Goal: Contribute content: Contribute content

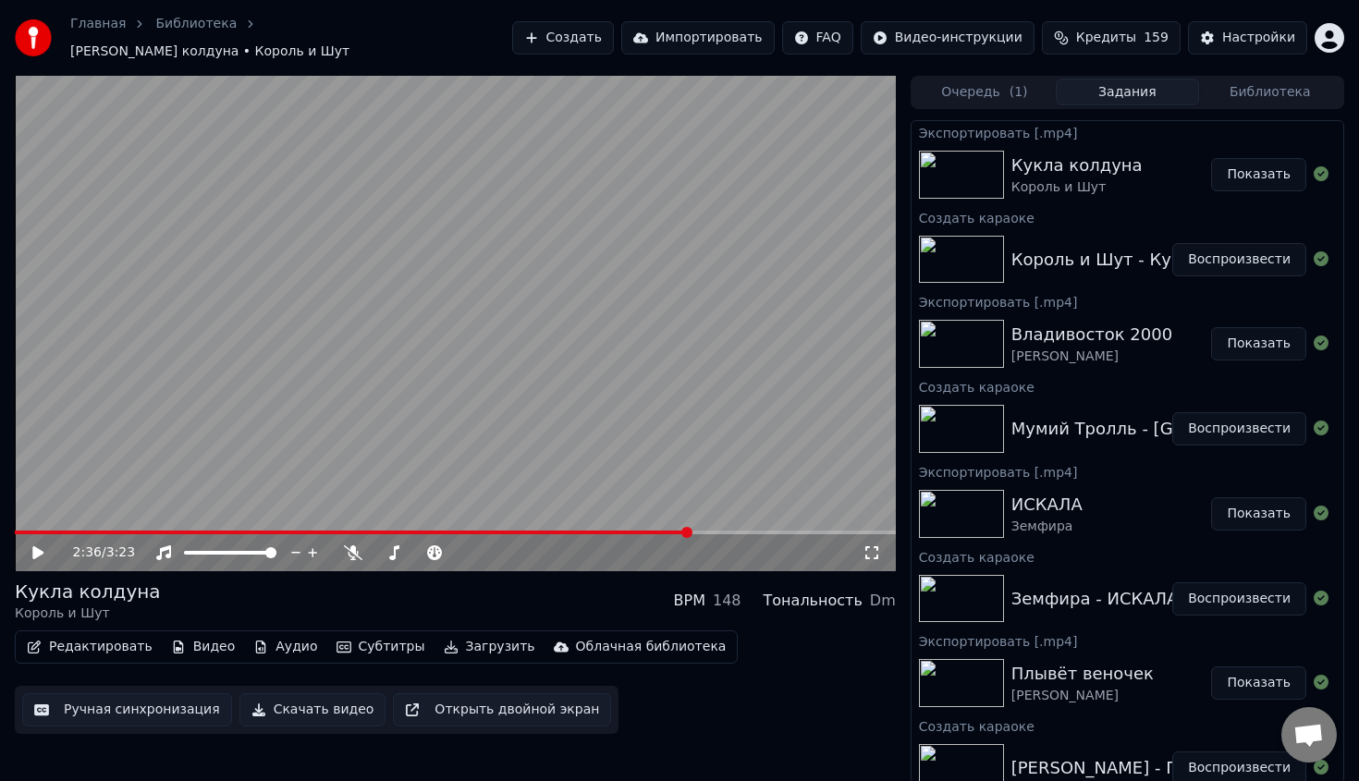
click at [613, 37] on button "Создать" at bounding box center [563, 37] width 102 height 33
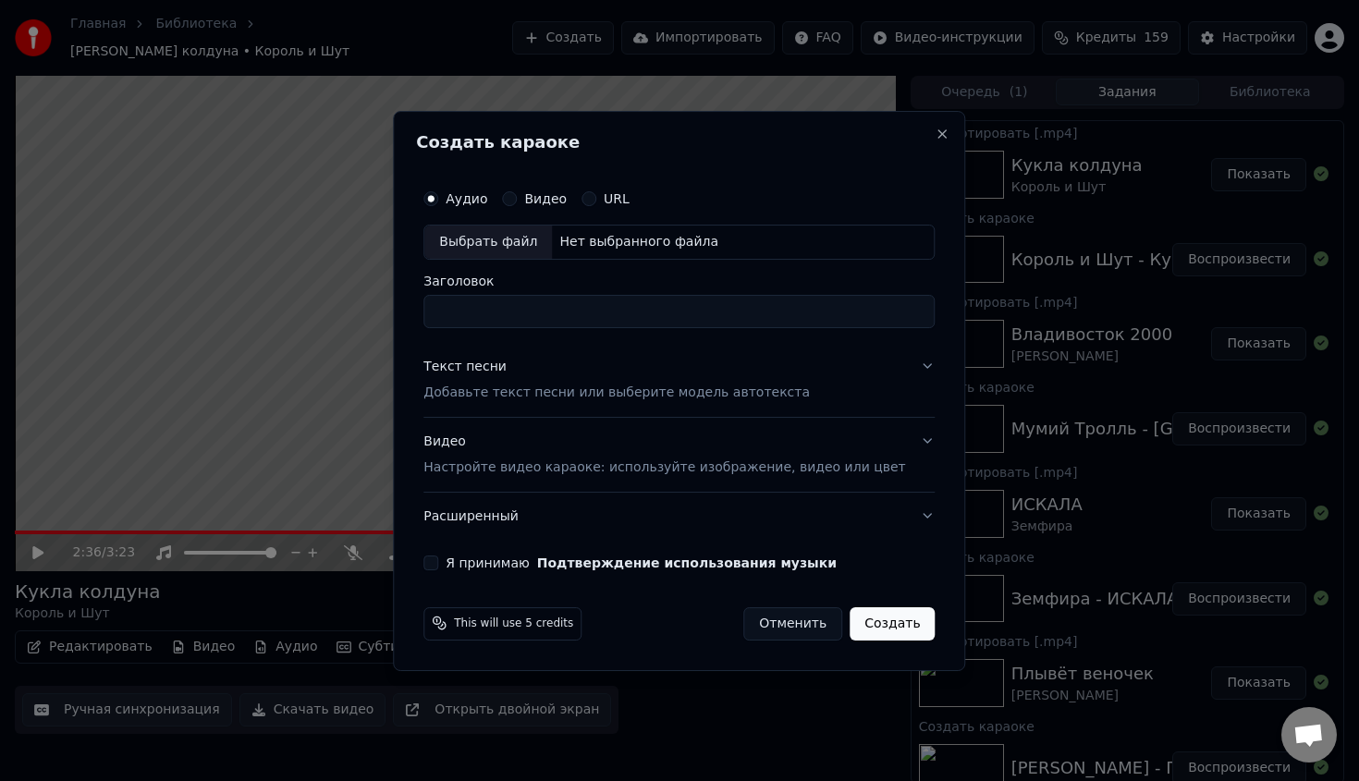
click at [527, 249] on div "Выбрать файл" at bounding box center [488, 242] width 128 height 33
click at [576, 389] on p "Добавьте текст песни или выберите модель автотекста" at bounding box center [616, 393] width 386 height 18
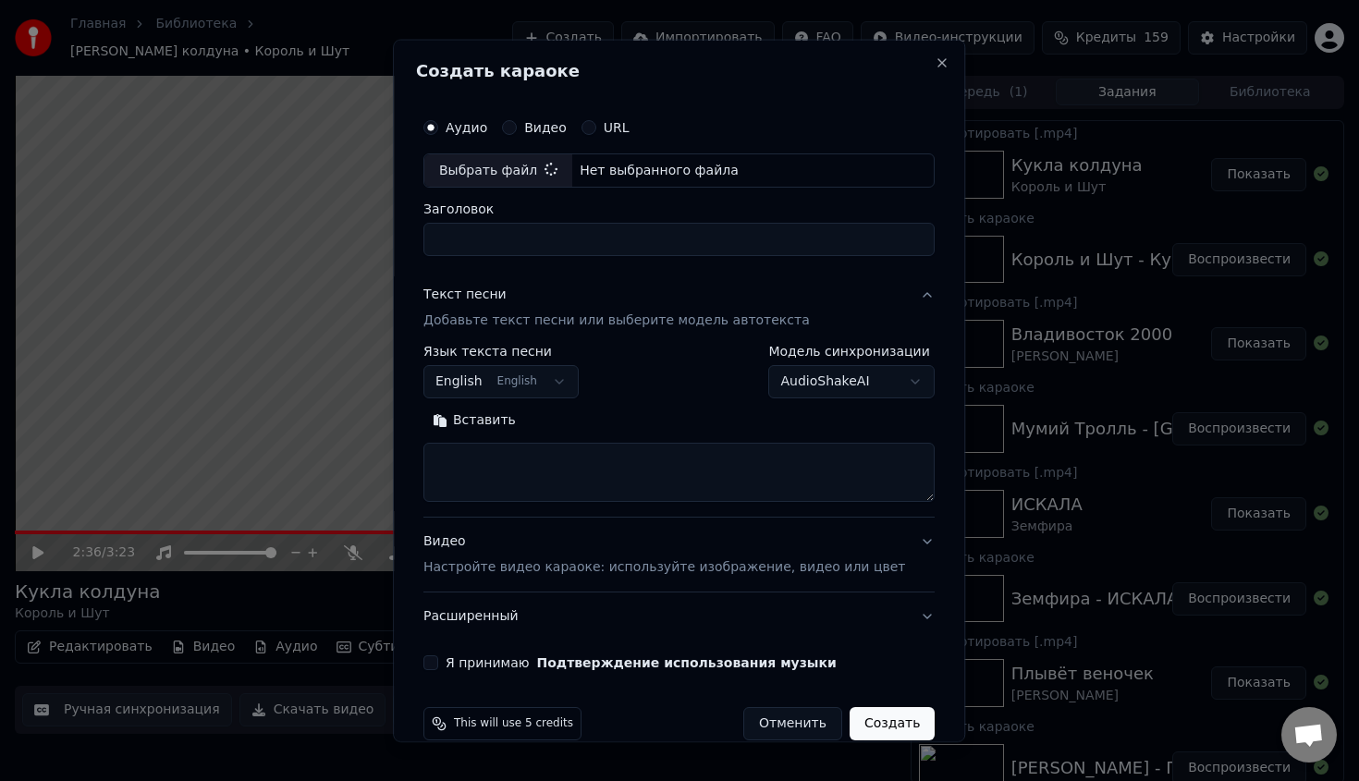
click at [535, 363] on div "**********" at bounding box center [500, 372] width 155 height 54
click at [535, 381] on body "Главная Библиотека Кукла колдуна • Король и Шут Создать Импортировать FAQ Видео…" at bounding box center [679, 390] width 1359 height 781
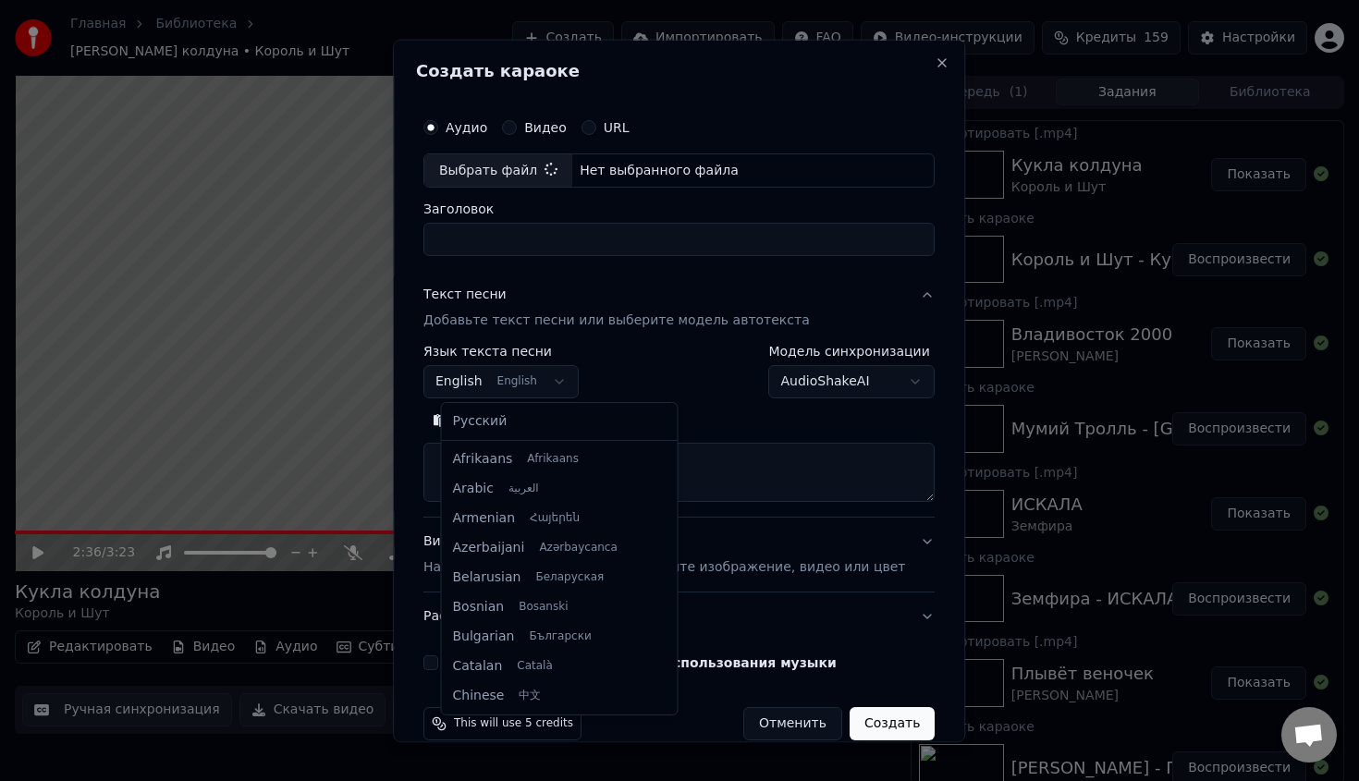
scroll to position [148, 0]
select select "**"
drag, startPoint x: 534, startPoint y: 454, endPoint x: 542, endPoint y: 427, distance: 27.8
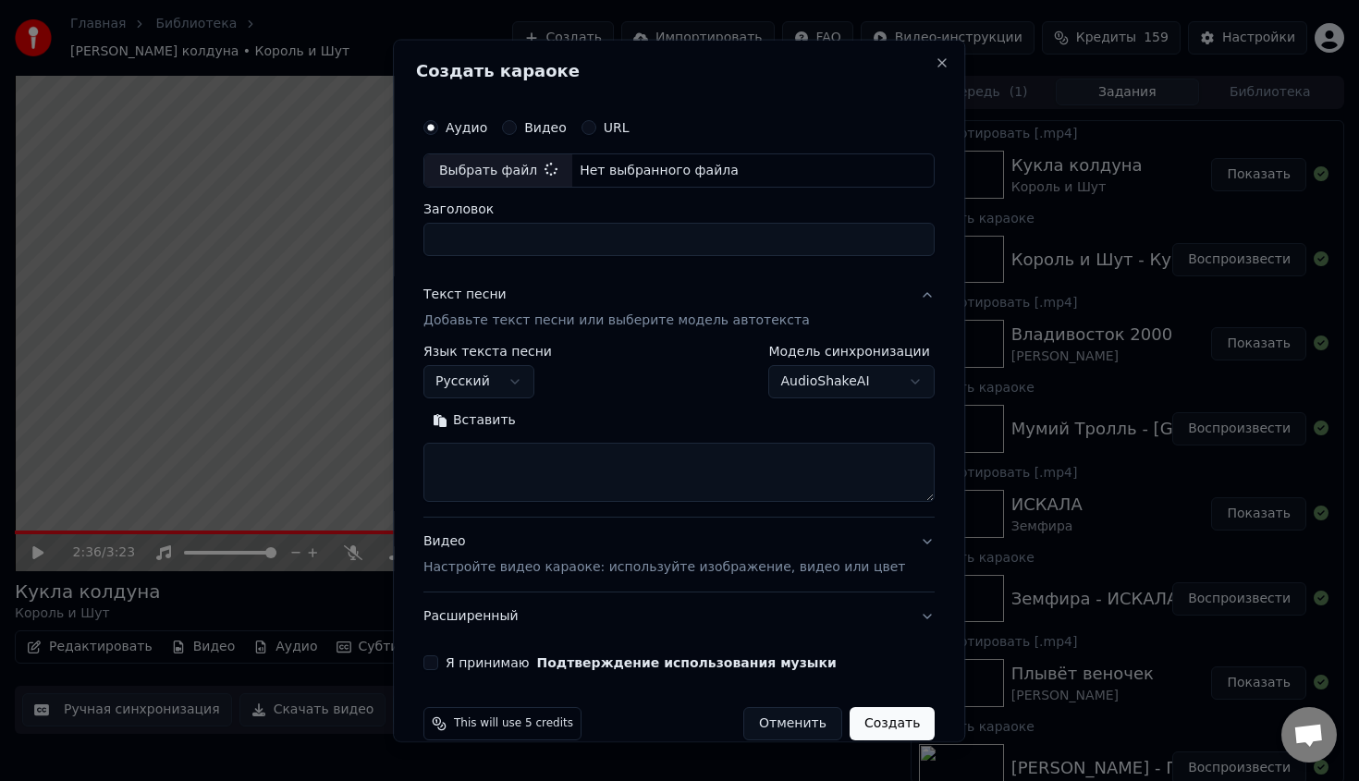
click at [537, 461] on textarea at bounding box center [678, 472] width 511 height 59
paste textarea "**********"
type textarea "**********"
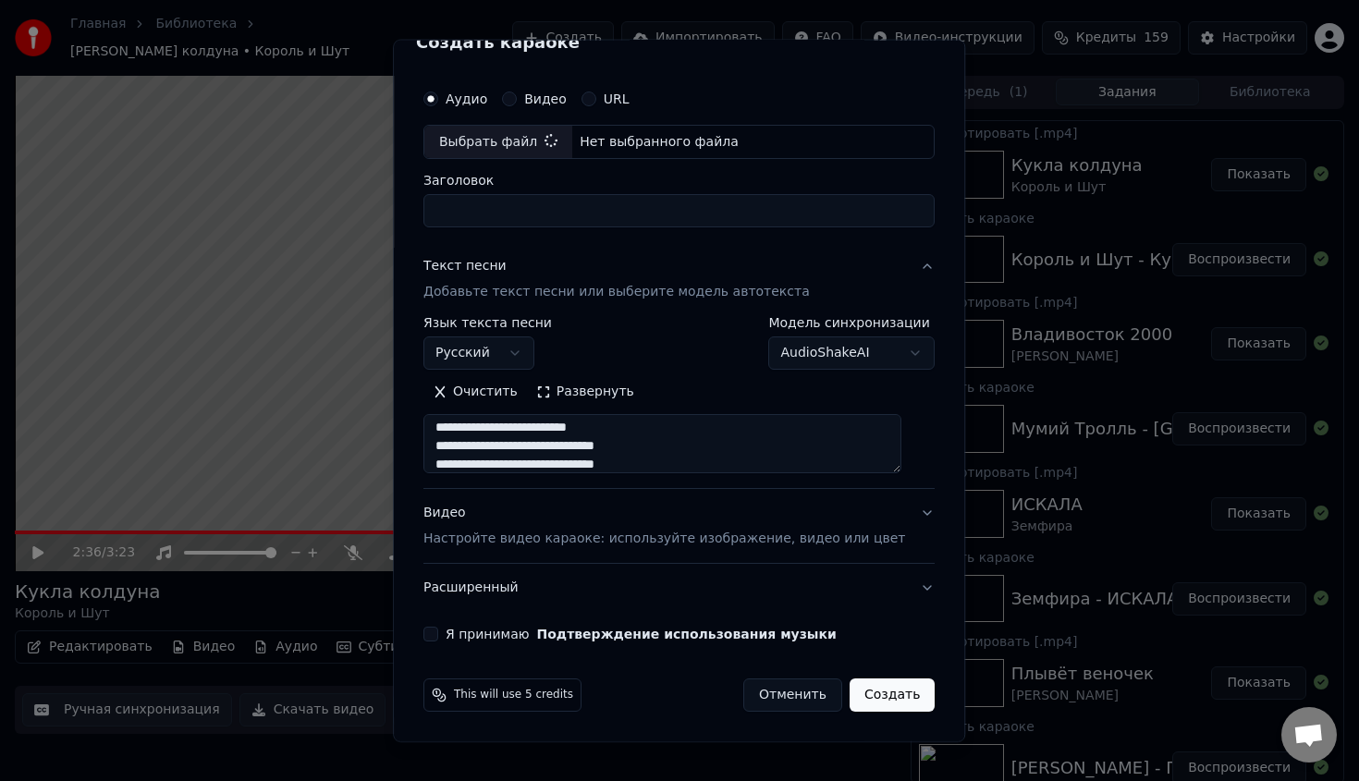
type input "**********"
type textarea "**********"
click at [512, 630] on label "Я принимаю Подтверждение использования музыки" at bounding box center [641, 634] width 391 height 13
click at [438, 630] on button "Я принимаю Подтверждение использования музыки" at bounding box center [430, 634] width 15 height 15
click at [880, 709] on button "Создать" at bounding box center [892, 695] width 85 height 33
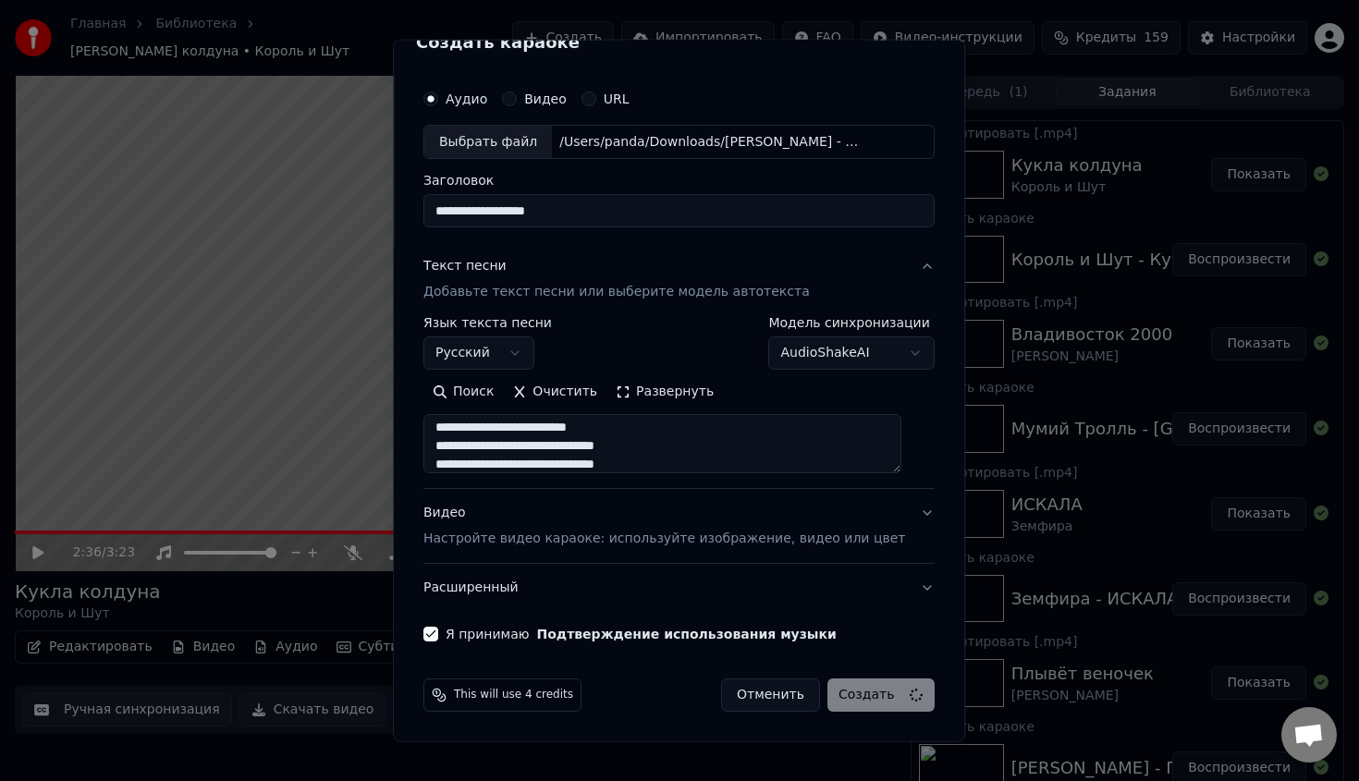
select select
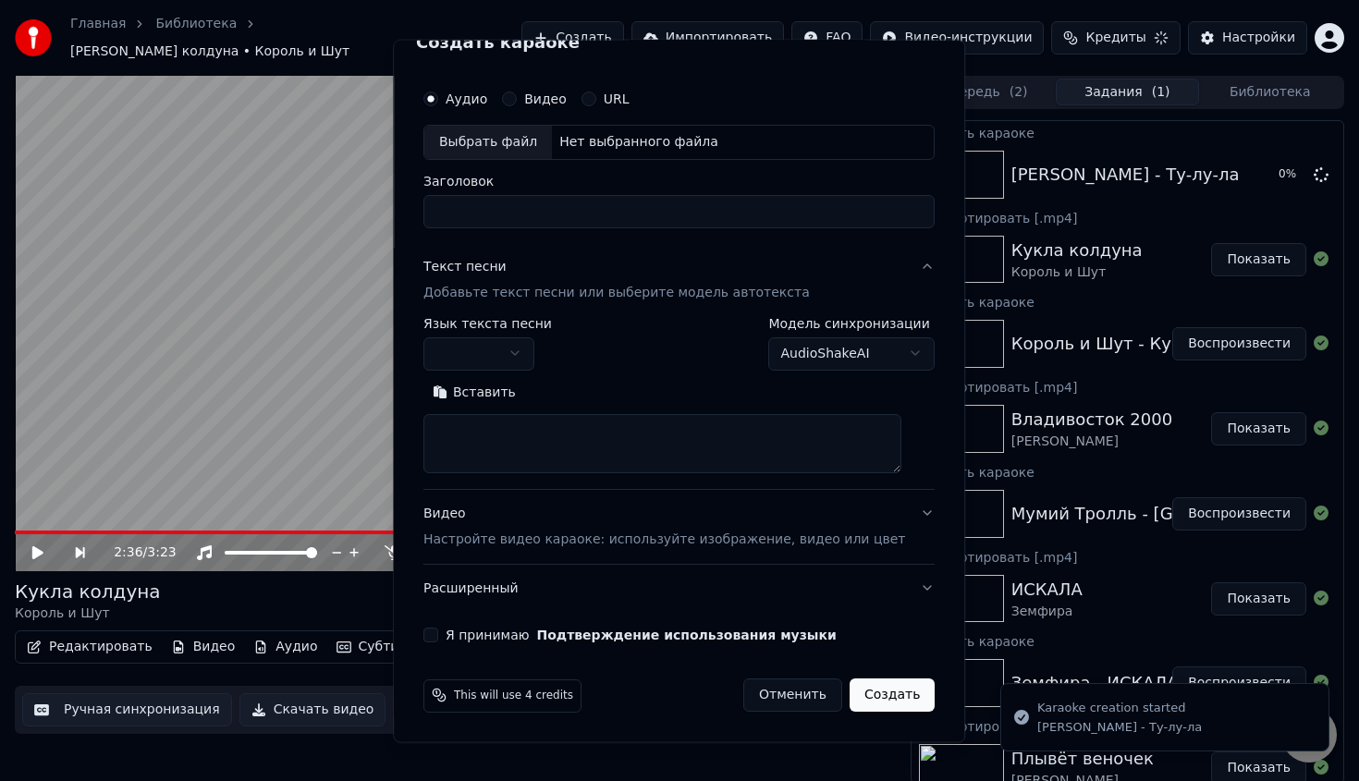
scroll to position [0, 0]
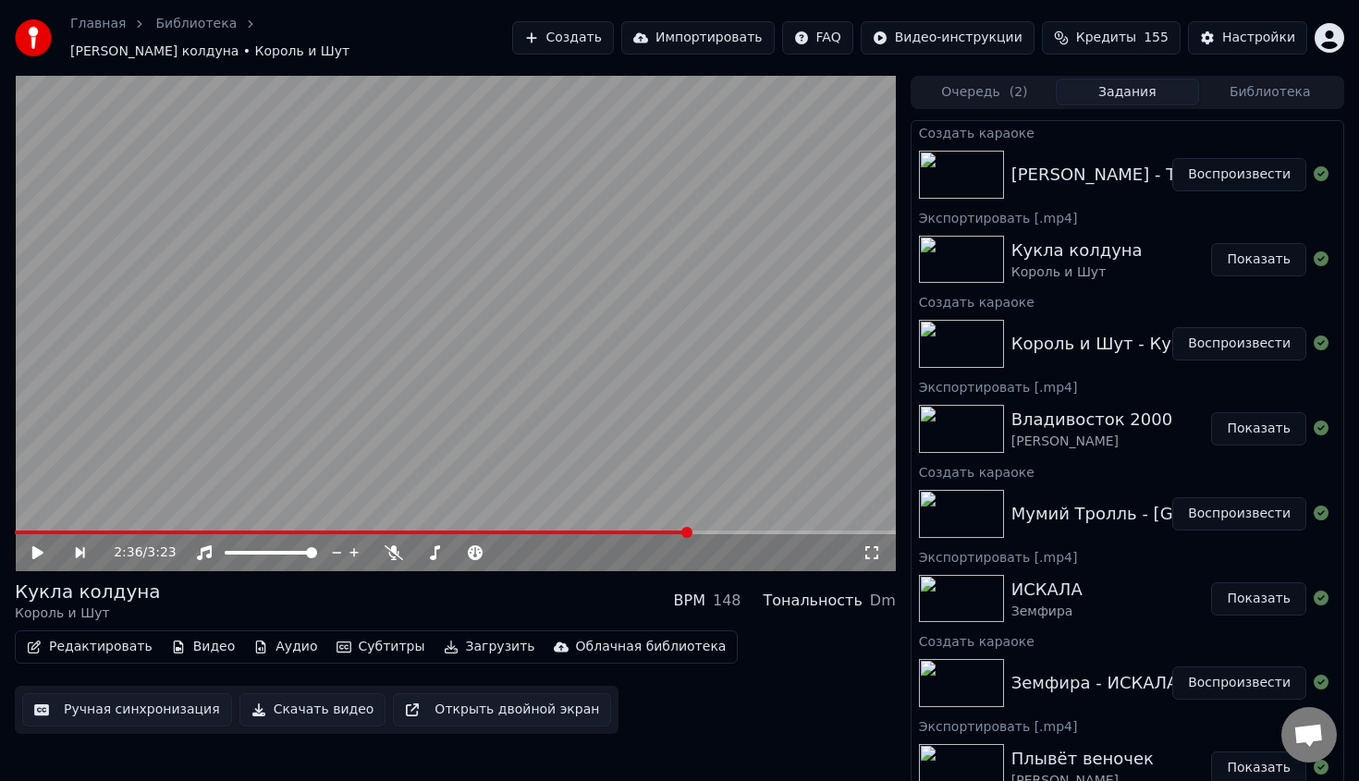
click at [1214, 170] on button "Воспроизвести" at bounding box center [1239, 174] width 134 height 33
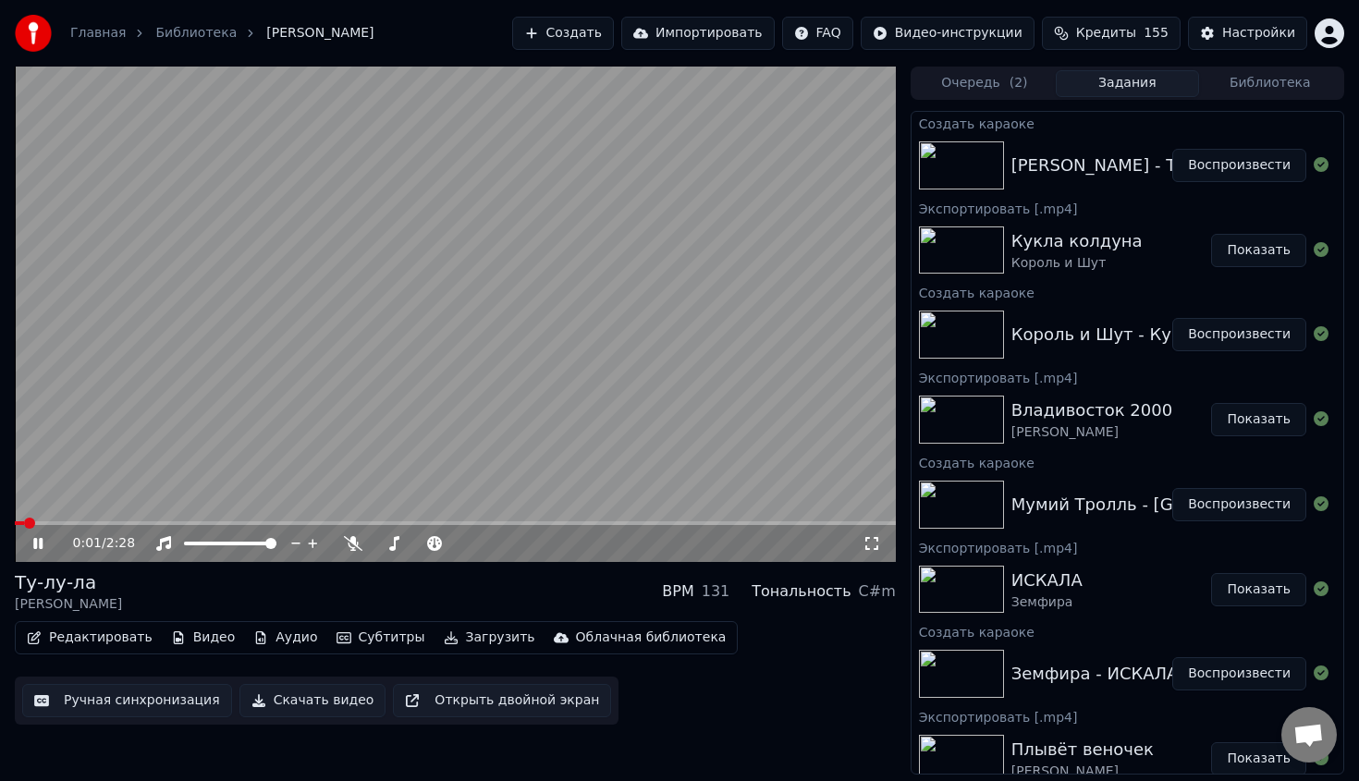
click at [367, 534] on div "0:01 / 2:28" at bounding box center [468, 543] width 790 height 18
click at [356, 542] on icon at bounding box center [353, 543] width 18 height 15
click at [115, 528] on div "0:07 / 2:28" at bounding box center [455, 543] width 881 height 37
click at [115, 525] on div "0:07 / 2:28" at bounding box center [455, 543] width 881 height 37
click at [115, 524] on span at bounding box center [455, 523] width 881 height 4
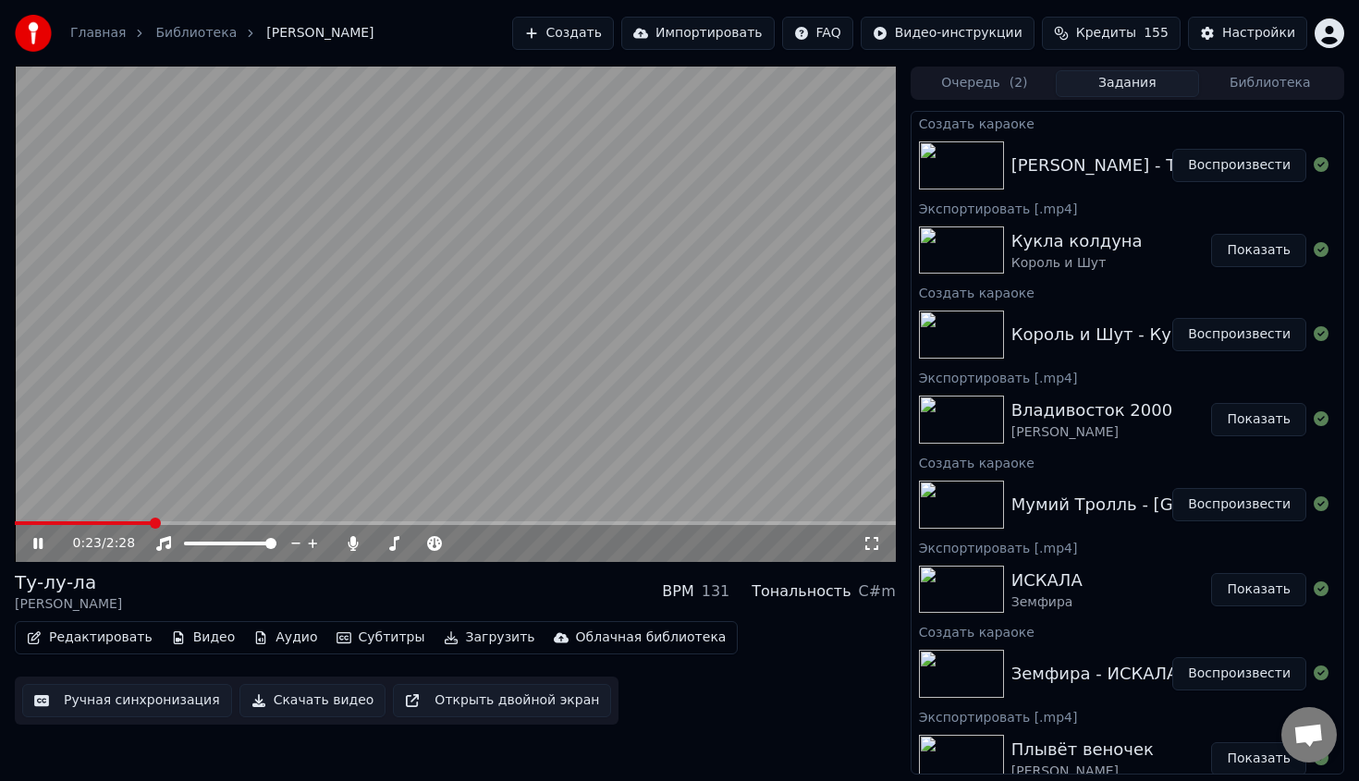
click at [152, 521] on span at bounding box center [455, 523] width 881 height 4
click at [350, 544] on icon at bounding box center [353, 543] width 10 height 15
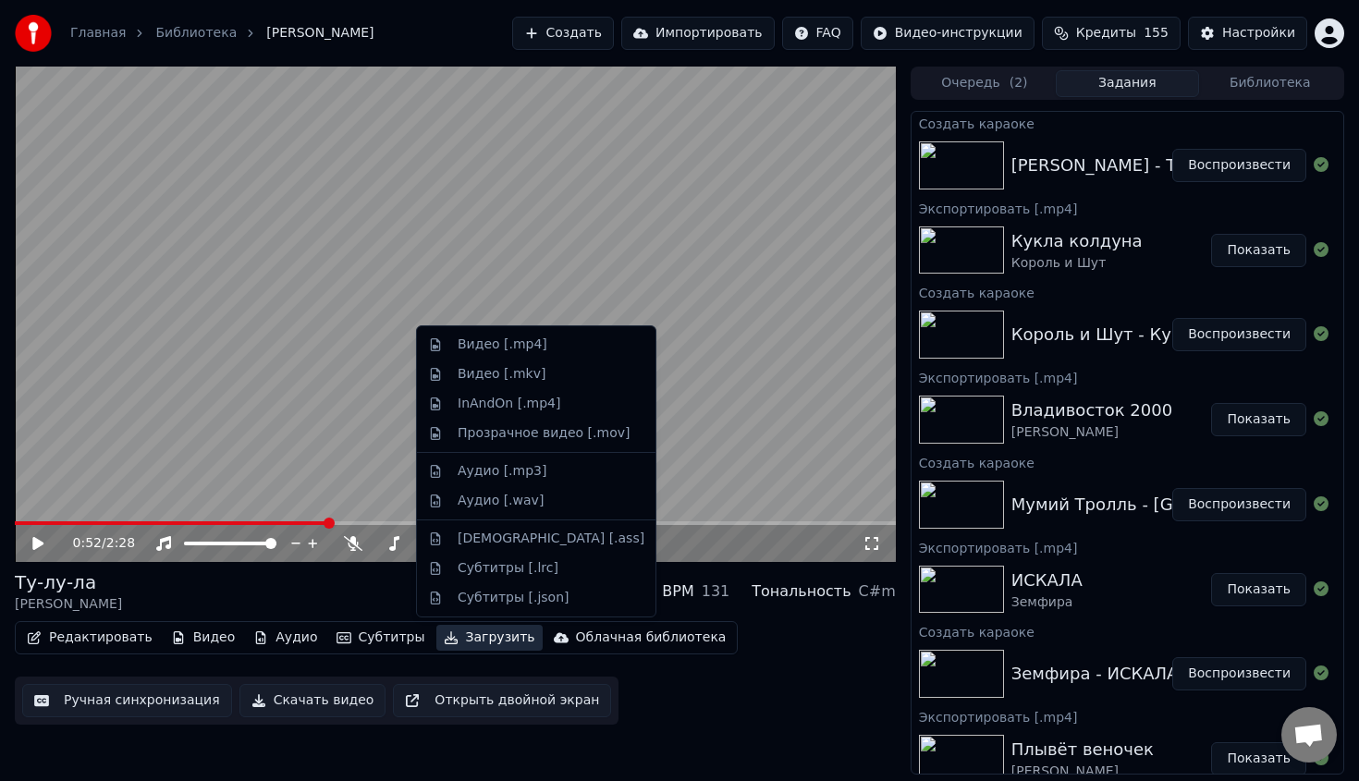
click at [470, 646] on button "Загрузить" at bounding box center [489, 638] width 106 height 26
click at [574, 352] on div "Видео [.mp4]" at bounding box center [551, 345] width 187 height 18
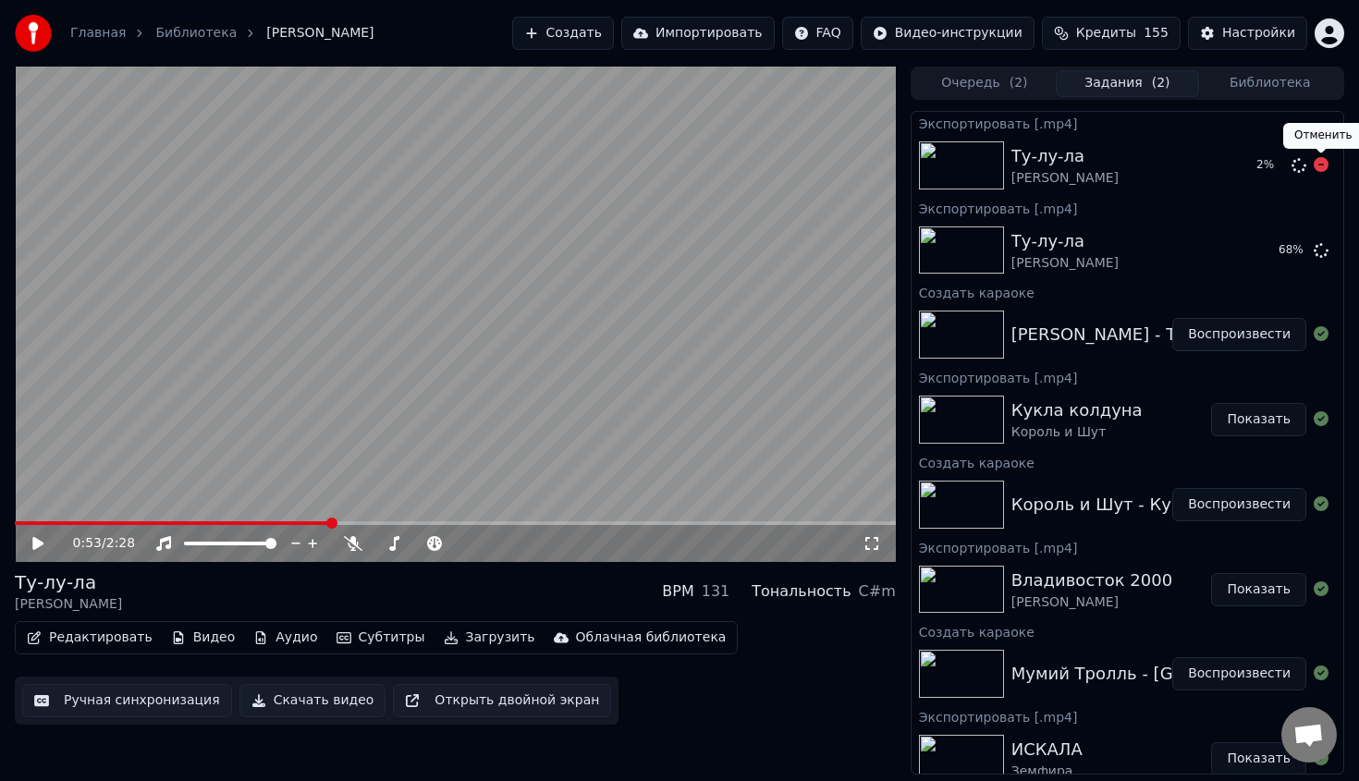
click at [1327, 167] on icon at bounding box center [1321, 164] width 15 height 15
click at [1256, 254] on button "Показать" at bounding box center [1258, 250] width 95 height 33
click at [1282, 252] on button "Показать" at bounding box center [1258, 250] width 95 height 33
